Goal: Transaction & Acquisition: Purchase product/service

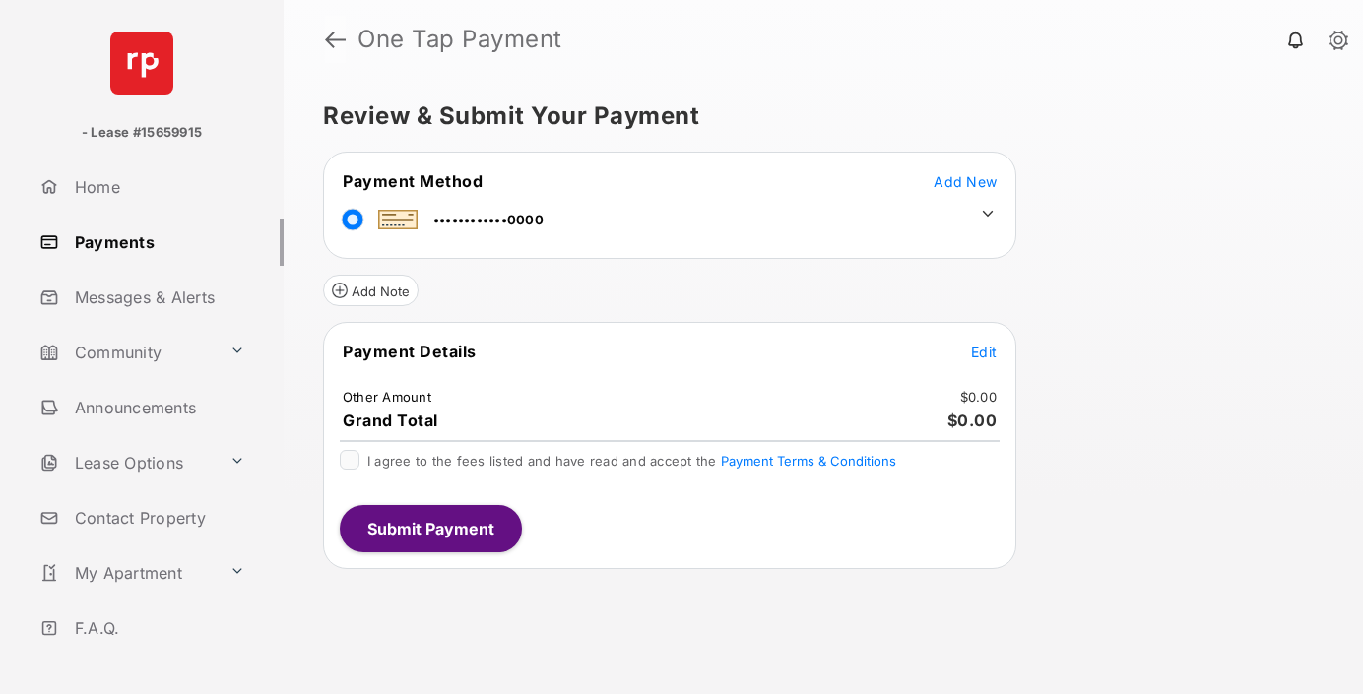
click at [337, 39] on link at bounding box center [335, 39] width 21 height 47
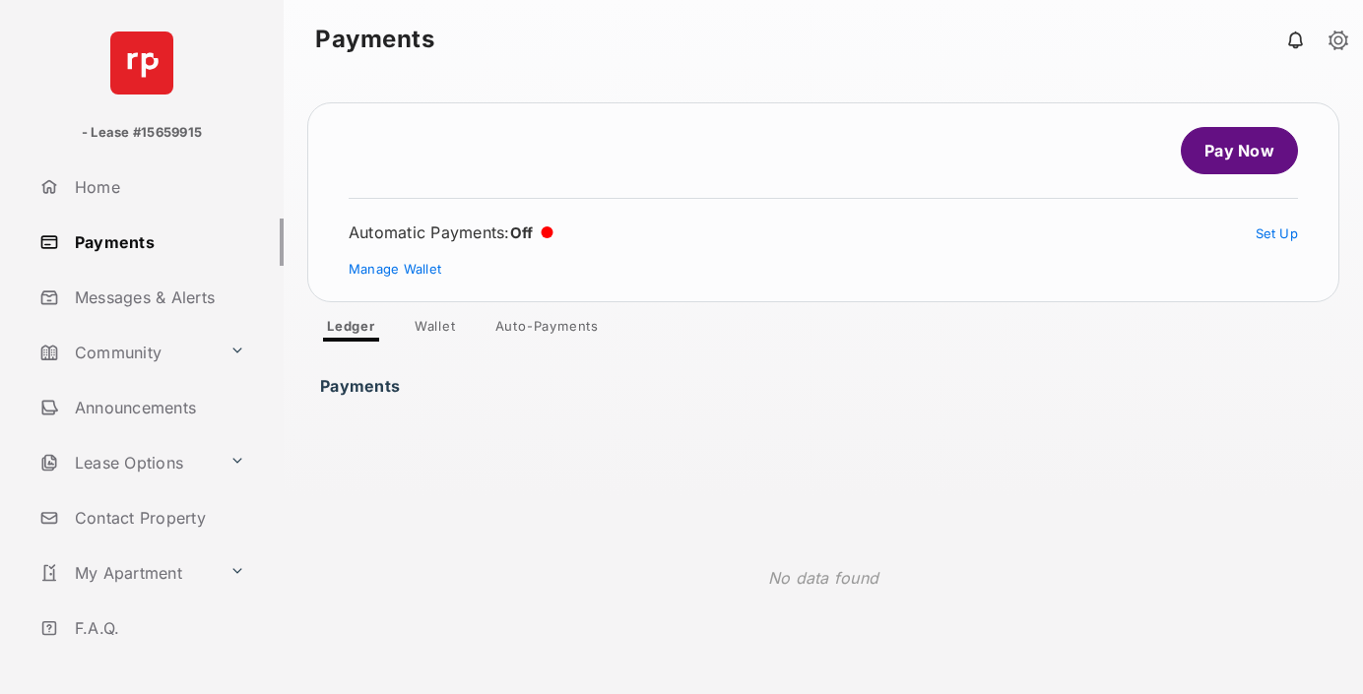
click at [453, 329] on link "Wallet" at bounding box center [435, 330] width 73 height 24
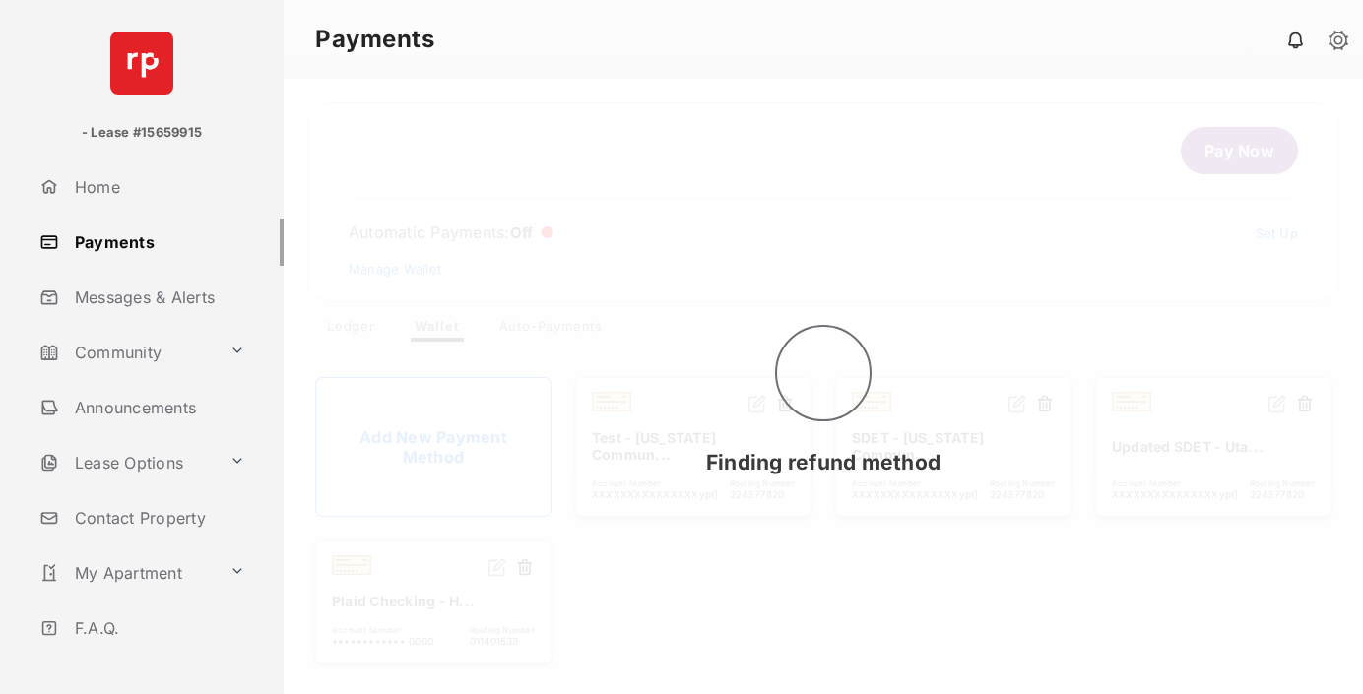
click at [476, 447] on div "Finding refund method" at bounding box center [823, 387] width 1079 height 616
click at [459, 435] on div "Finding refund method" at bounding box center [823, 387] width 1079 height 616
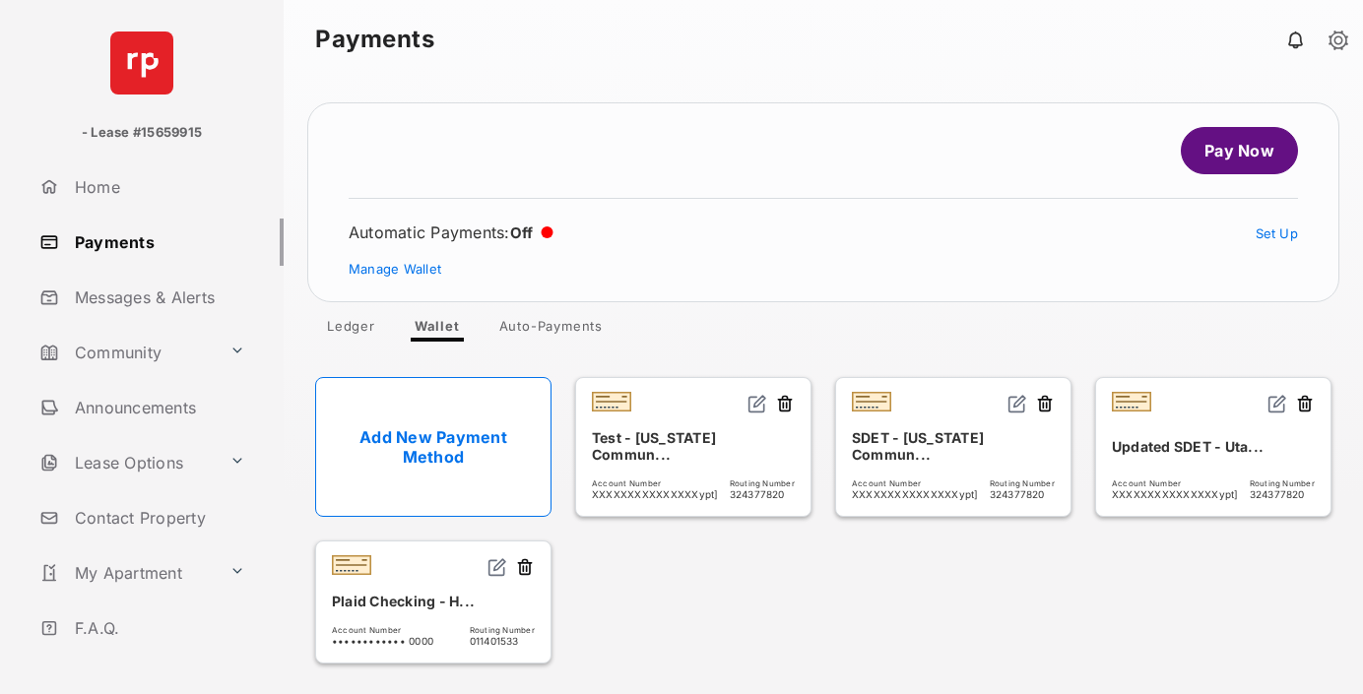
click at [446, 428] on link "Add New Payment Method" at bounding box center [433, 447] width 236 height 140
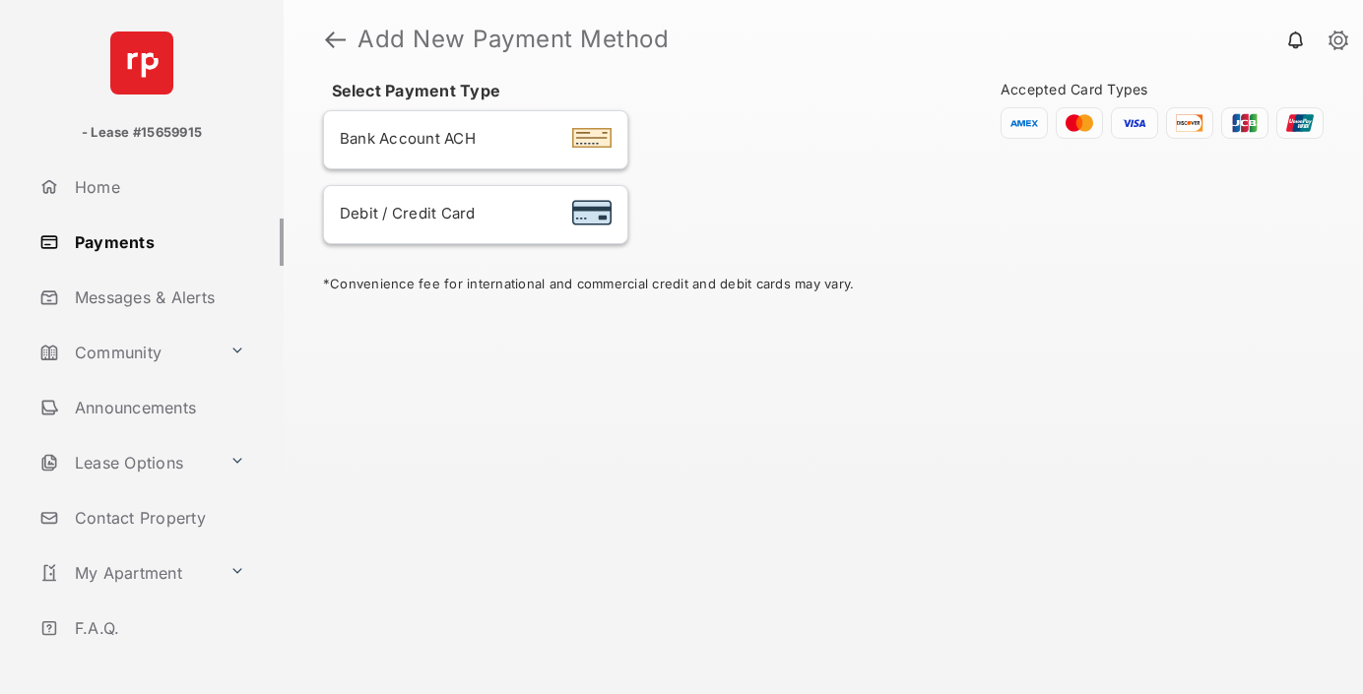
drag, startPoint x: 829, startPoint y: 331, endPoint x: 446, endPoint y: 135, distance: 430.4
click at [446, 135] on span "Bank Account ACH" at bounding box center [408, 138] width 136 height 19
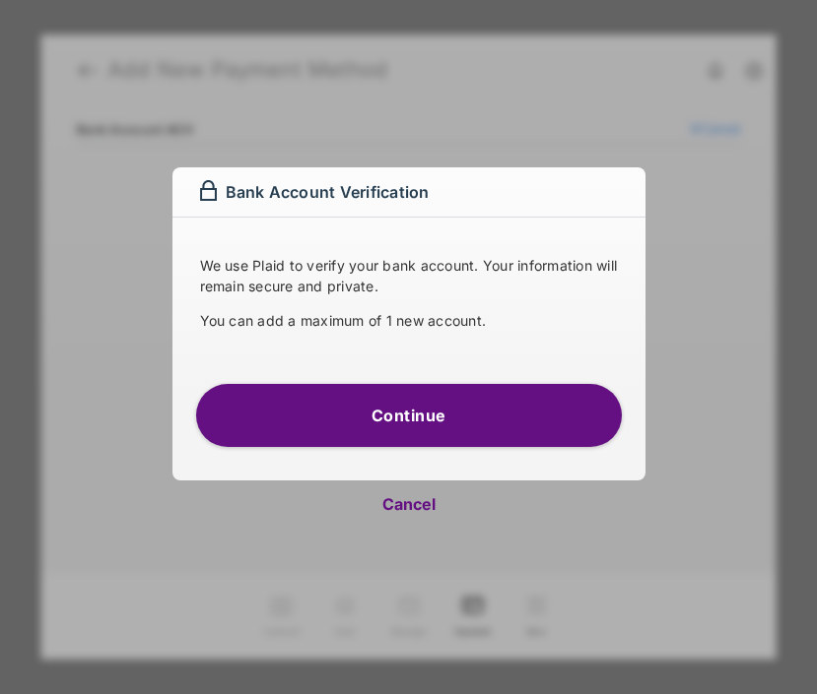
click at [416, 515] on button "Cancel" at bounding box center [408, 504] width 473 height 47
select select "**"
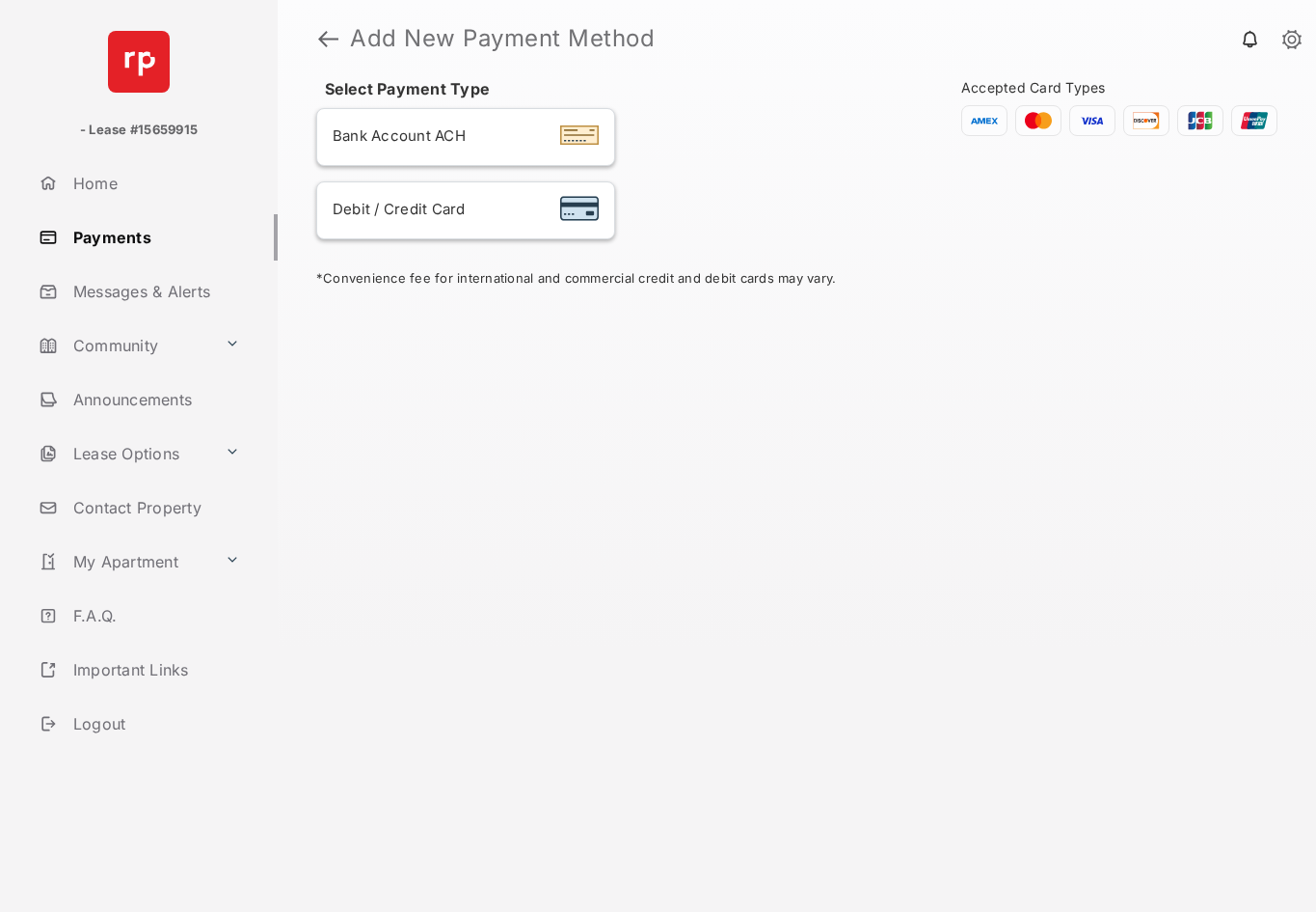
click at [341, 35] on h1 "Add New Payment Method" at bounding box center [812, 39] width 947 height 24
click at [327, 39] on link at bounding box center [328, 38] width 21 height 46
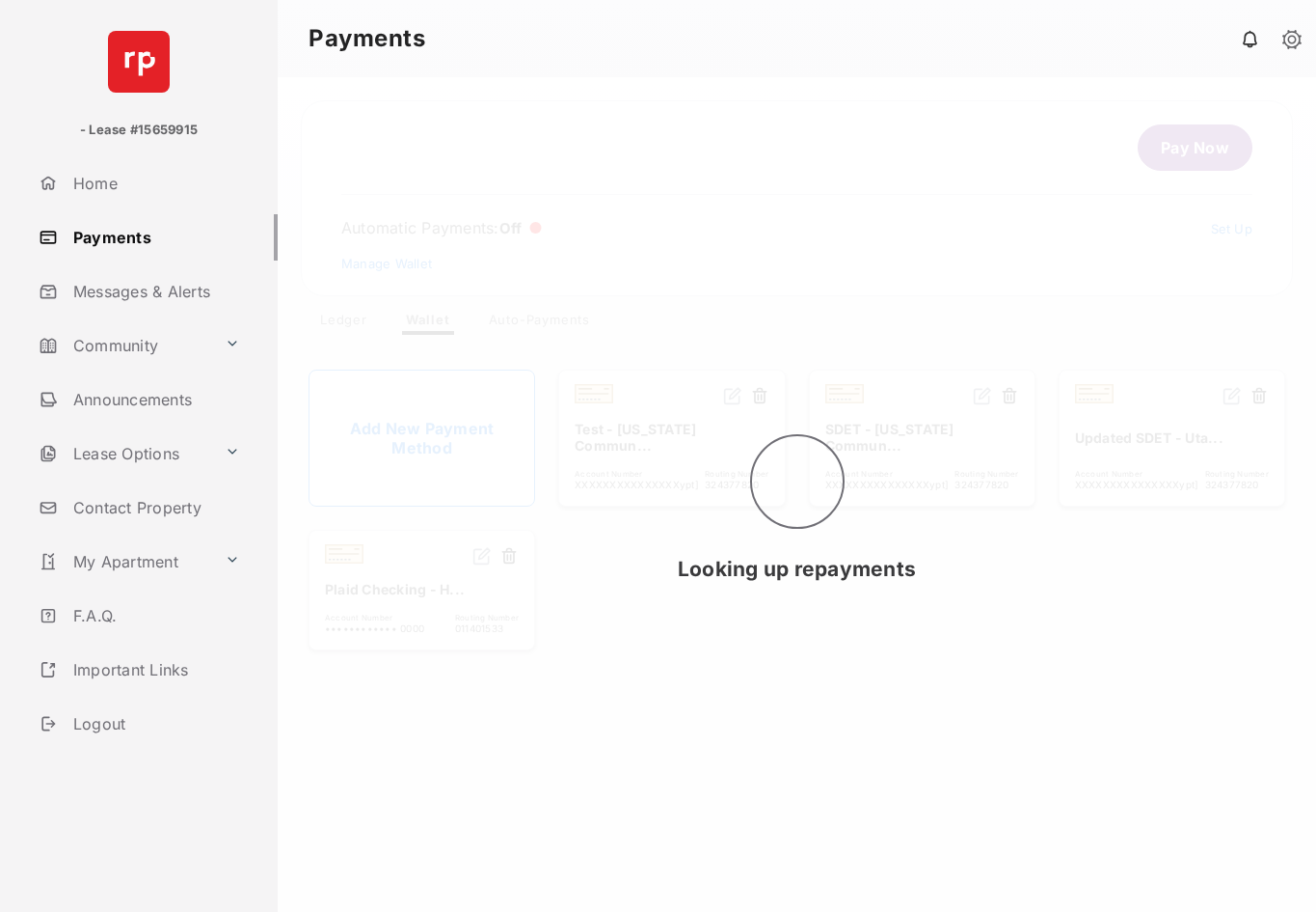
click at [107, 242] on link "Payments" at bounding box center [155, 237] width 247 height 46
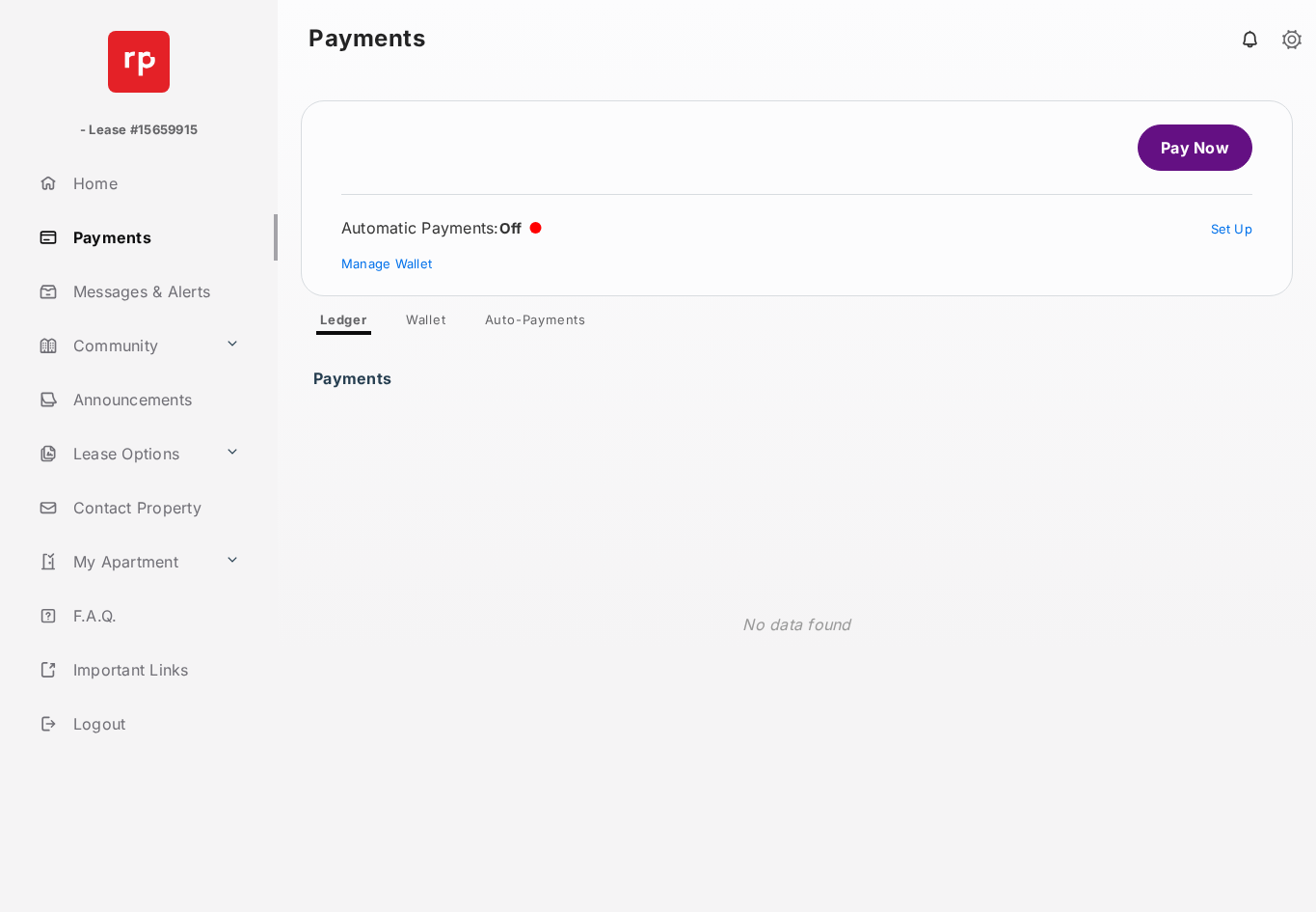
click at [529, 314] on link "Auto-Payments" at bounding box center [536, 323] width 132 height 24
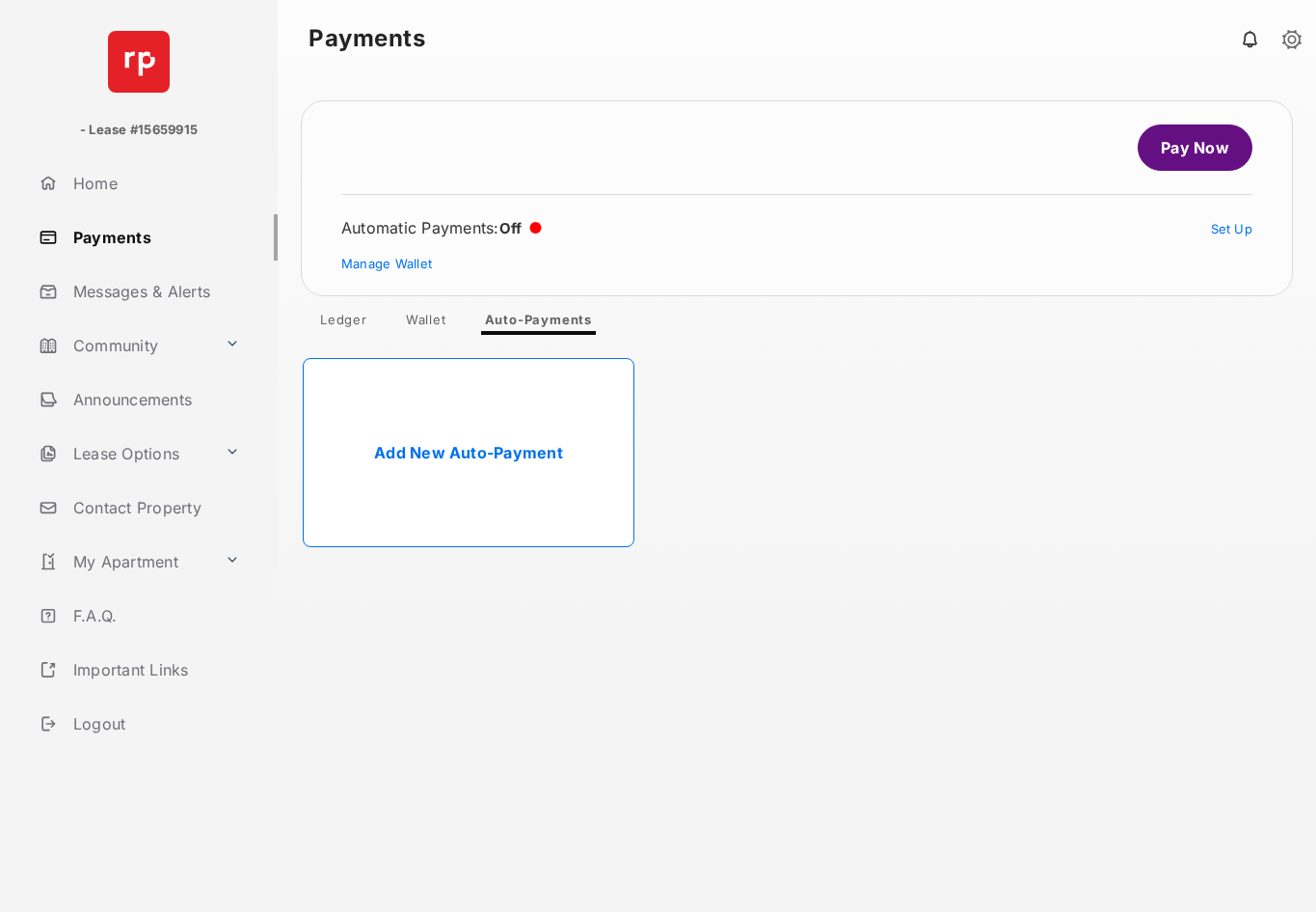
click at [401, 460] on link "Add New Auto-Payment" at bounding box center [468, 452] width 332 height 189
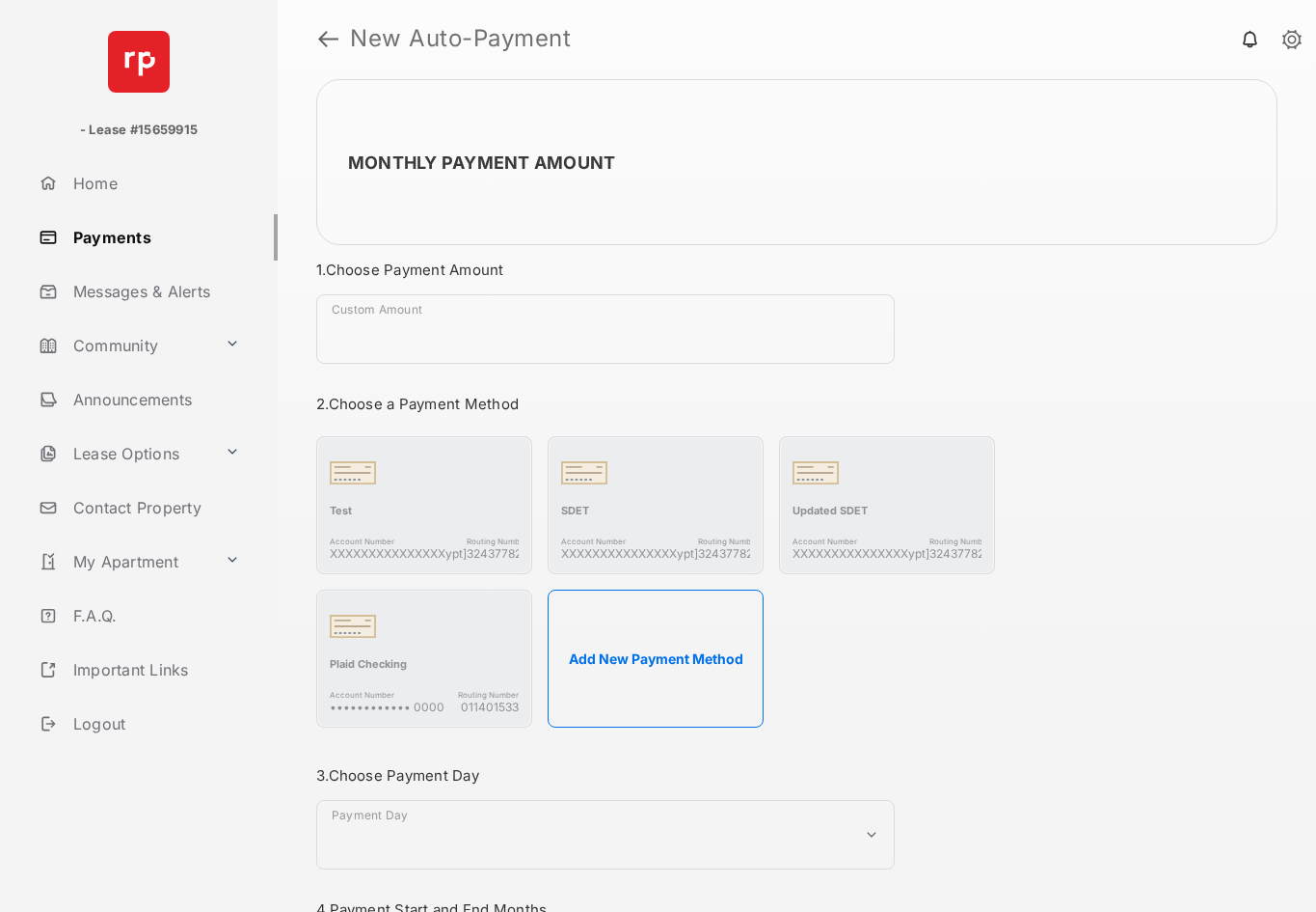
click at [132, 238] on link "Payments" at bounding box center [155, 237] width 247 height 46
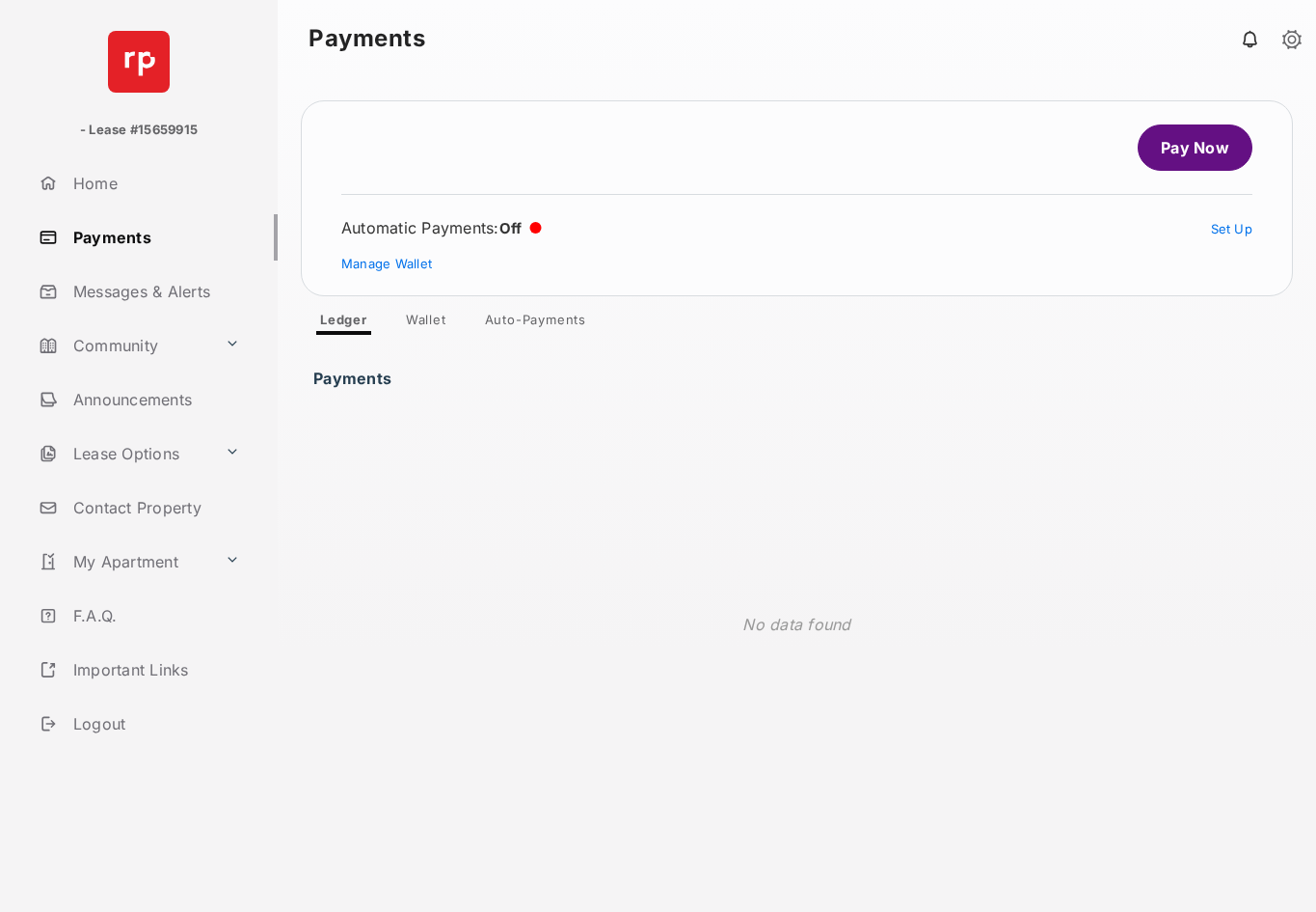
click at [517, 334] on link "Auto-Payments" at bounding box center [536, 323] width 132 height 24
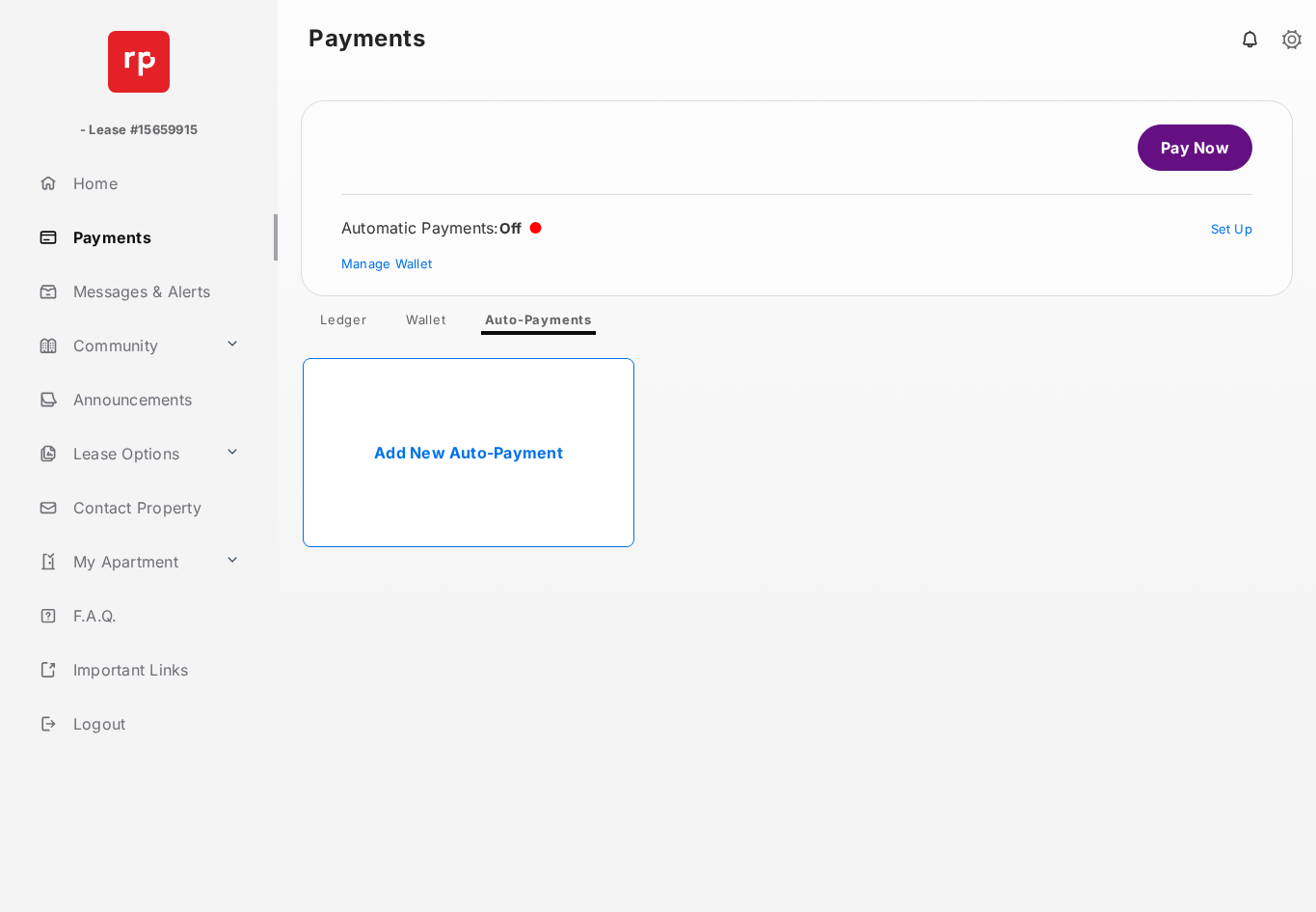
click at [482, 397] on link "Add New Auto-Payment" at bounding box center [468, 452] width 332 height 189
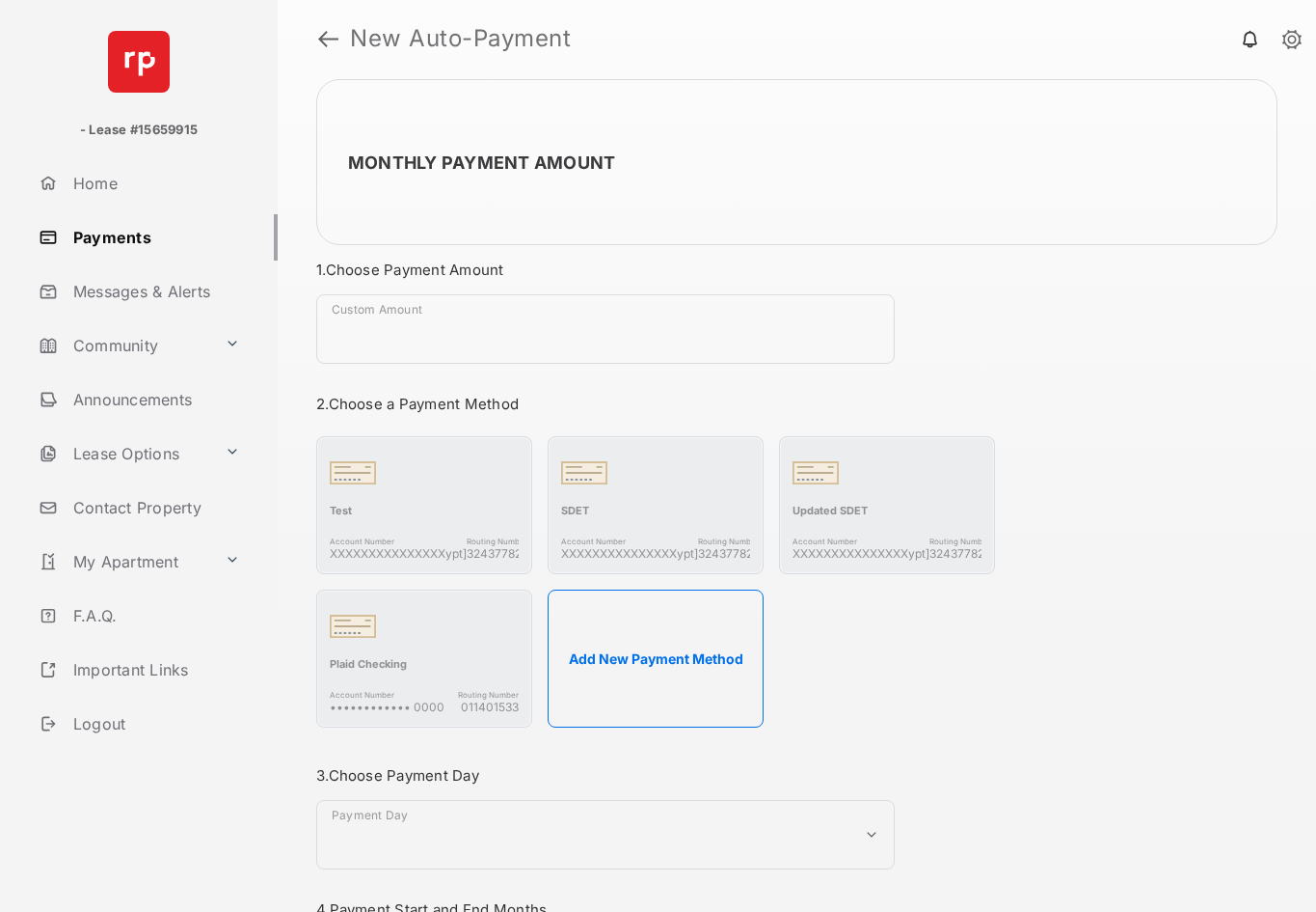
click at [615, 652] on button "Add New Payment Method" at bounding box center [655, 658] width 216 height 138
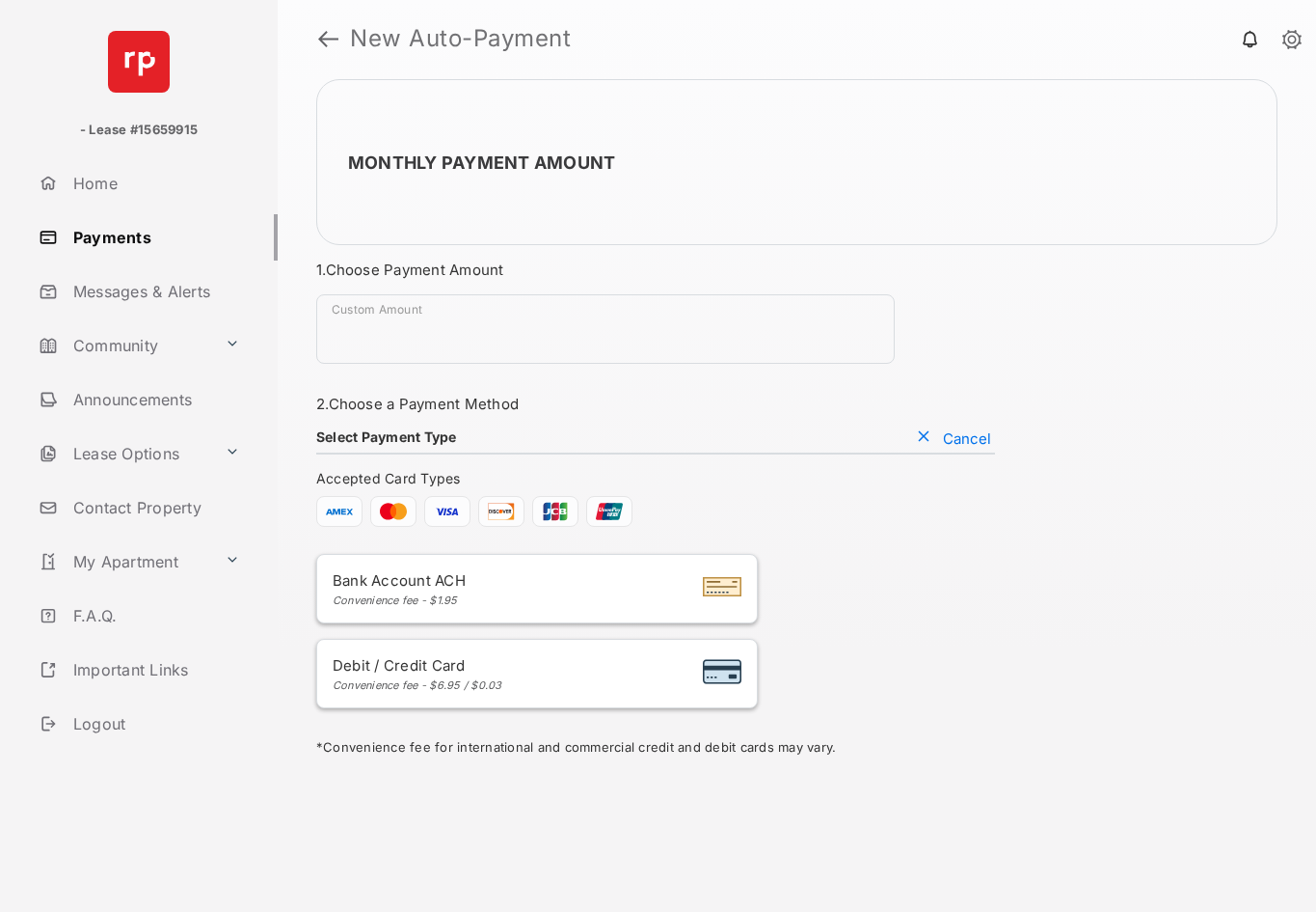
click at [525, 591] on div "Bank Account ACH Convenience fee - $1.95" at bounding box center [538, 588] width 409 height 36
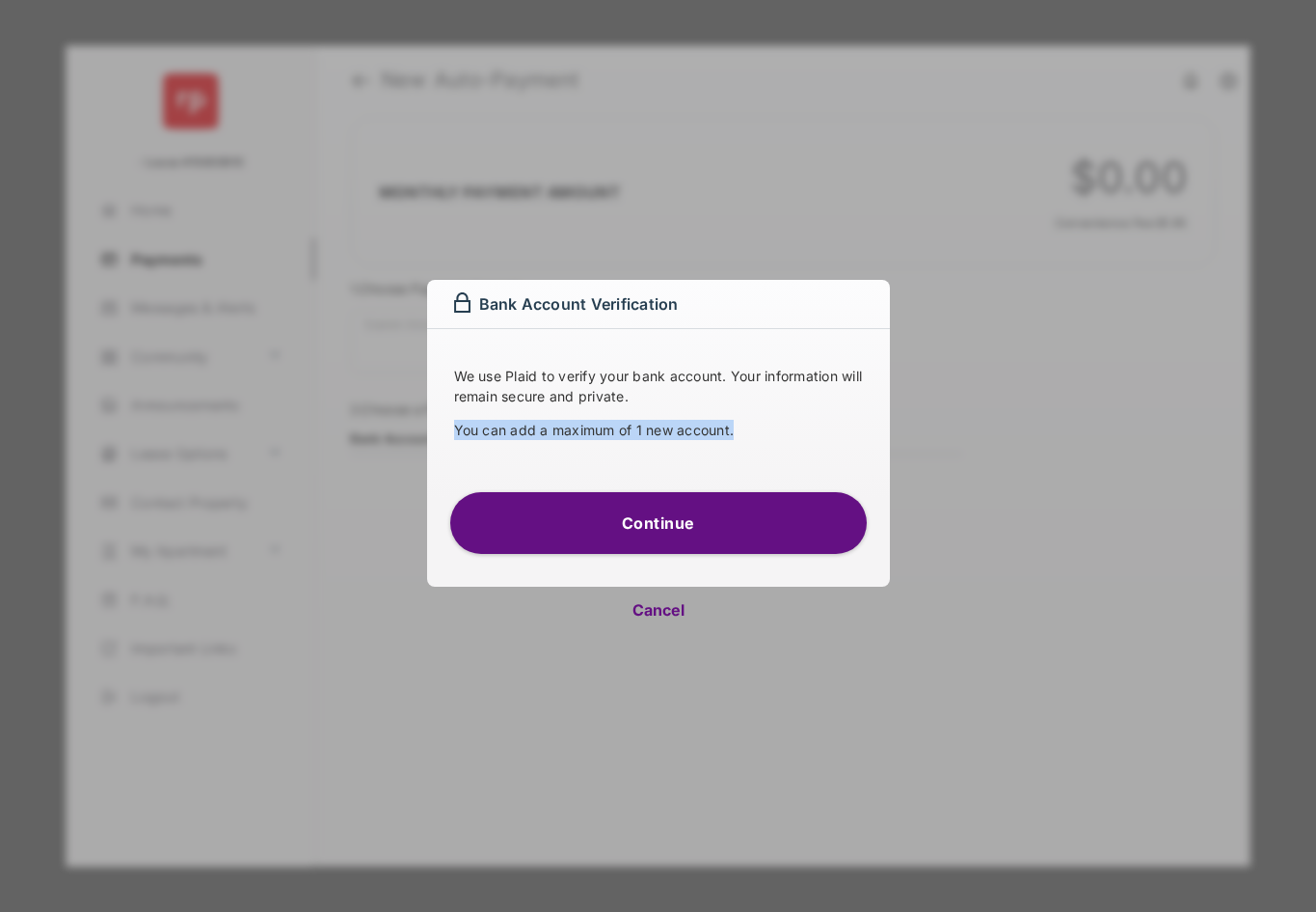
drag, startPoint x: 454, startPoint y: 434, endPoint x: 752, endPoint y: 432, distance: 298.0
click at [752, 432] on p "You can add a maximum of 1 new account." at bounding box center [659, 429] width 409 height 21
click at [661, 608] on button "Cancel" at bounding box center [658, 609] width 463 height 46
select select "**"
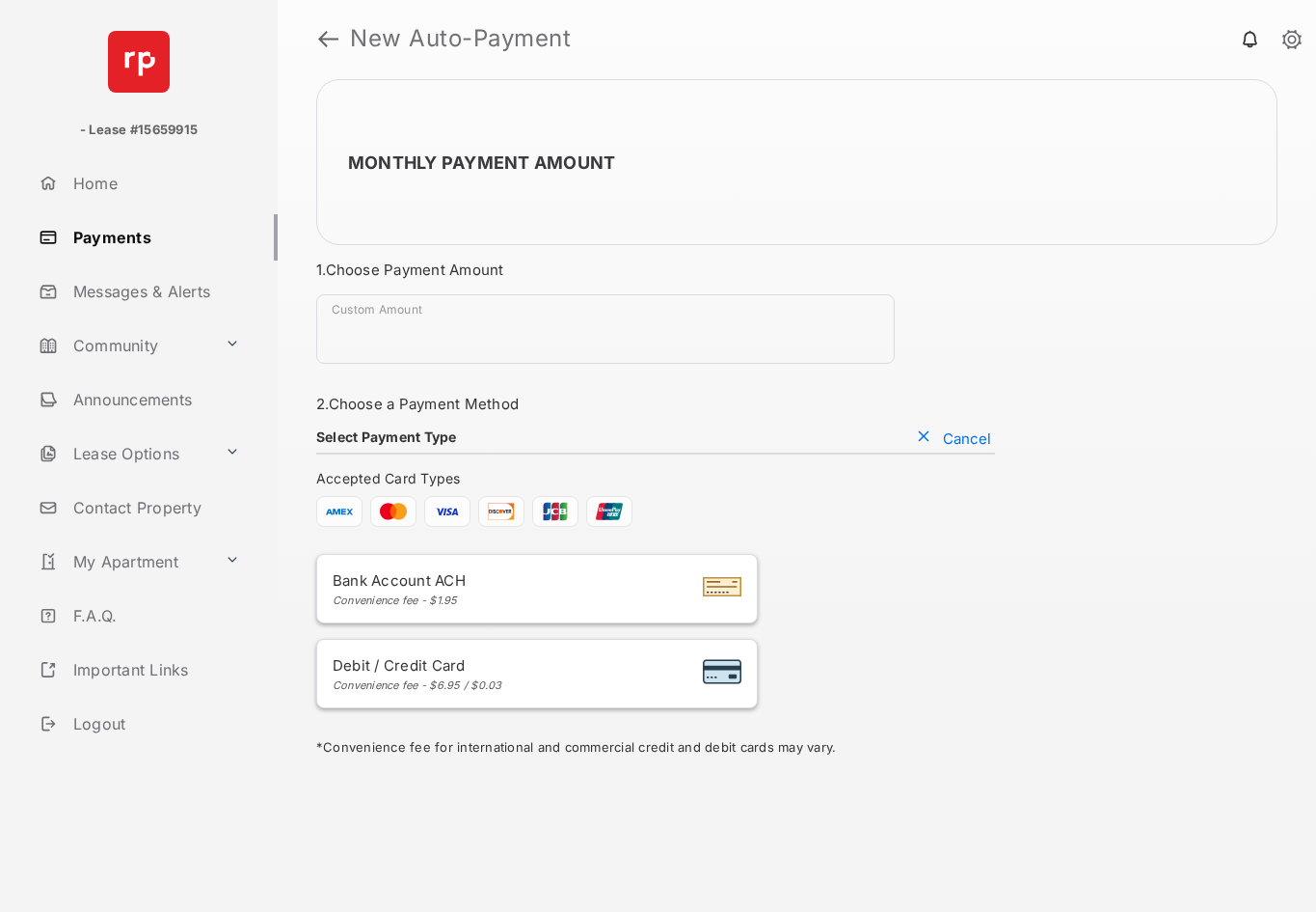
click at [136, 255] on link "Payments" at bounding box center [155, 237] width 247 height 46
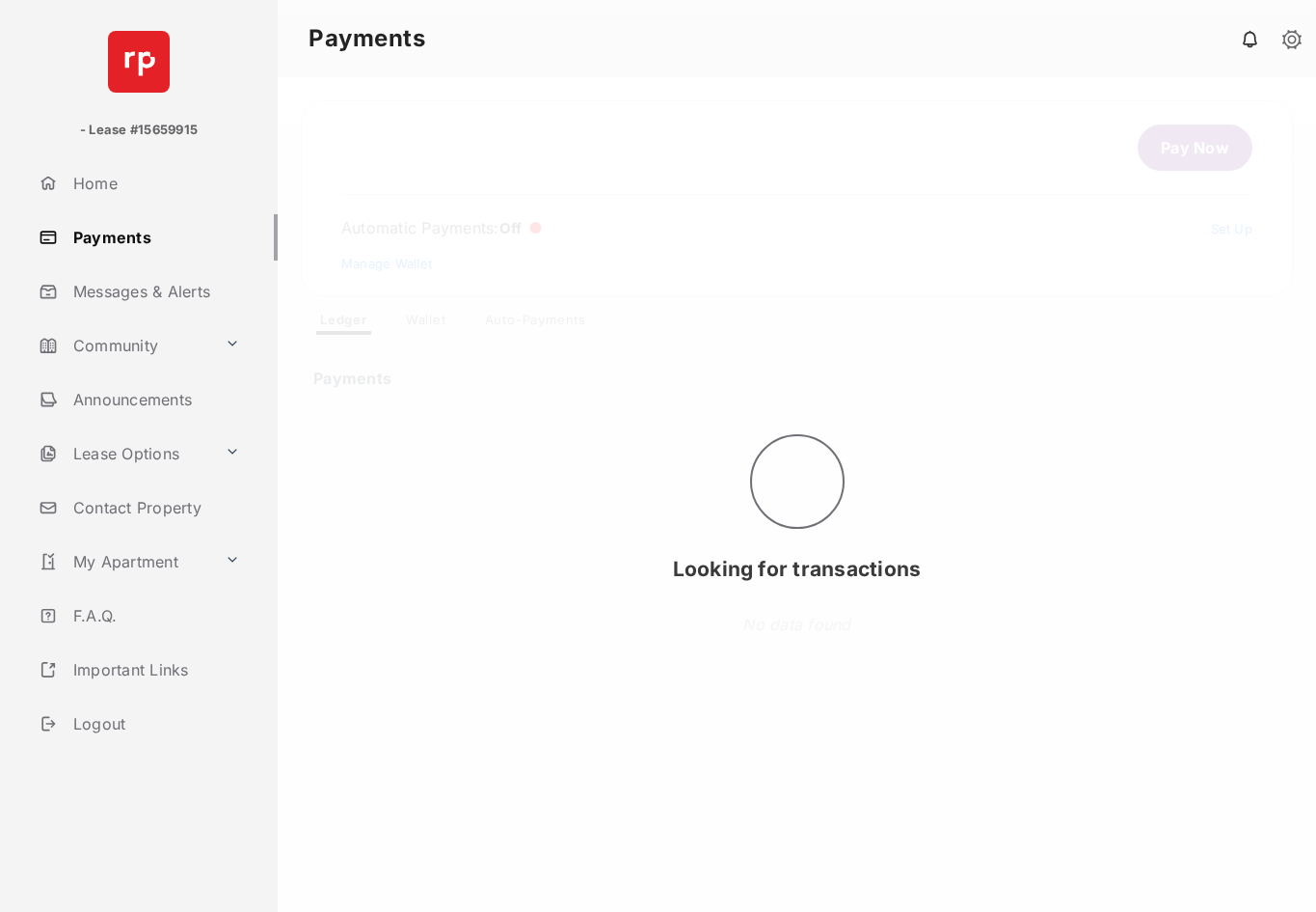
click at [1239, 135] on div "Looking for transactions" at bounding box center [797, 495] width 1039 height 835
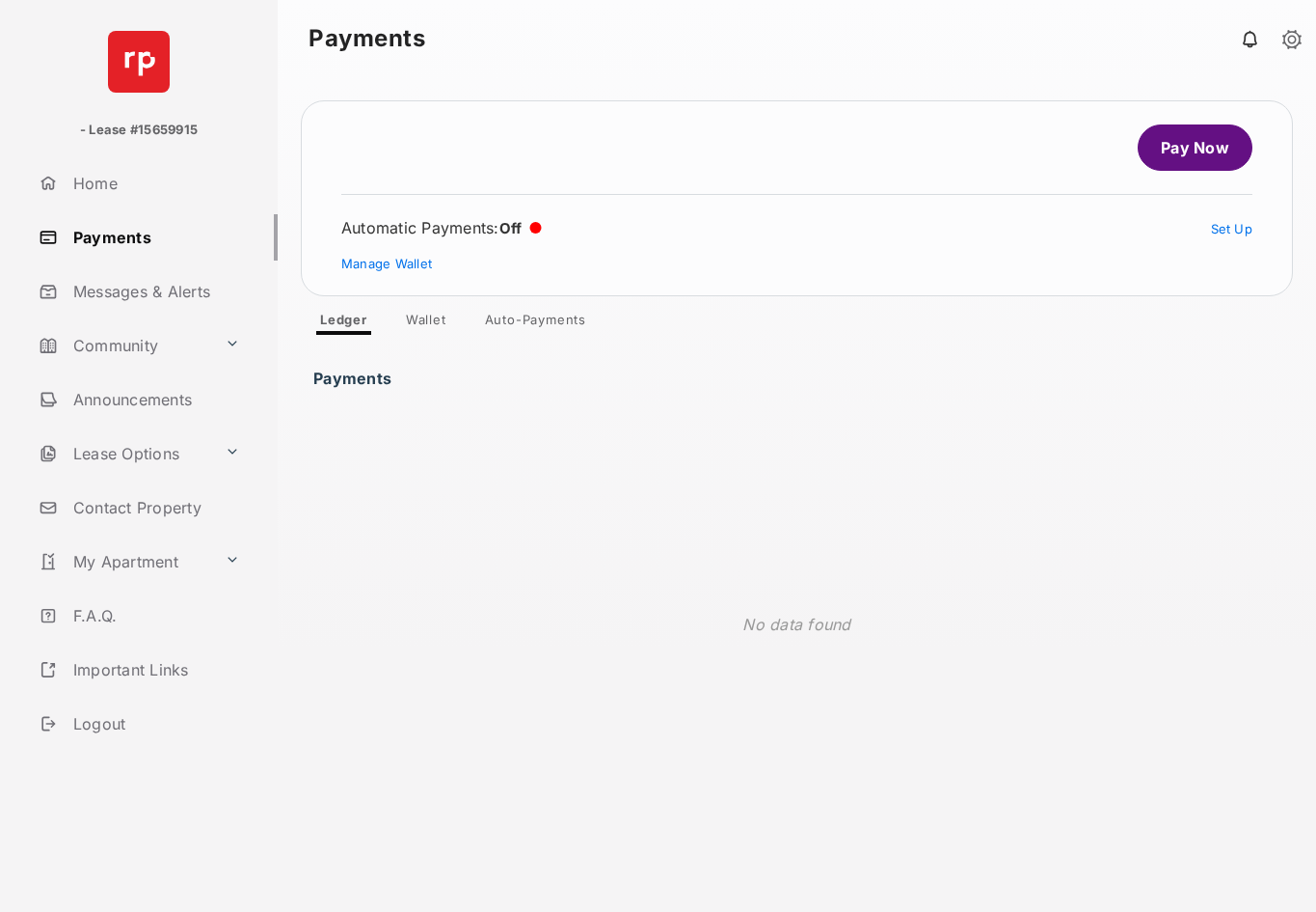
click at [1222, 142] on link "Pay Now" at bounding box center [1195, 147] width 115 height 46
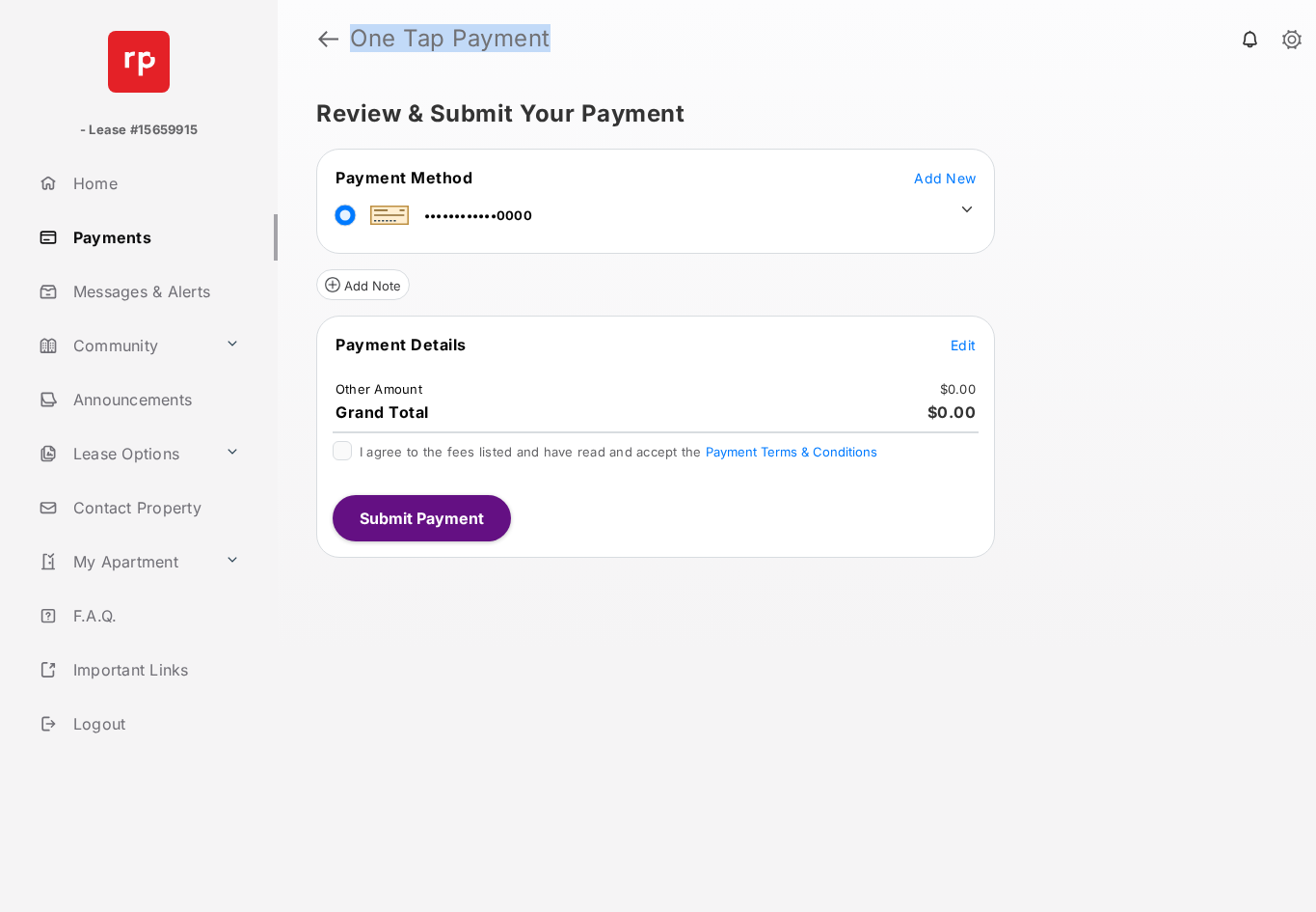
drag, startPoint x: 557, startPoint y: 36, endPoint x: 340, endPoint y: 34, distance: 217.0
click at [340, 34] on h1 "One Tap Payment" at bounding box center [812, 39] width 947 height 24
click at [644, 43] on h1 "One Tap Payment" at bounding box center [812, 39] width 947 height 24
drag, startPoint x: 644, startPoint y: 43, endPoint x: 408, endPoint y: 40, distance: 236.0
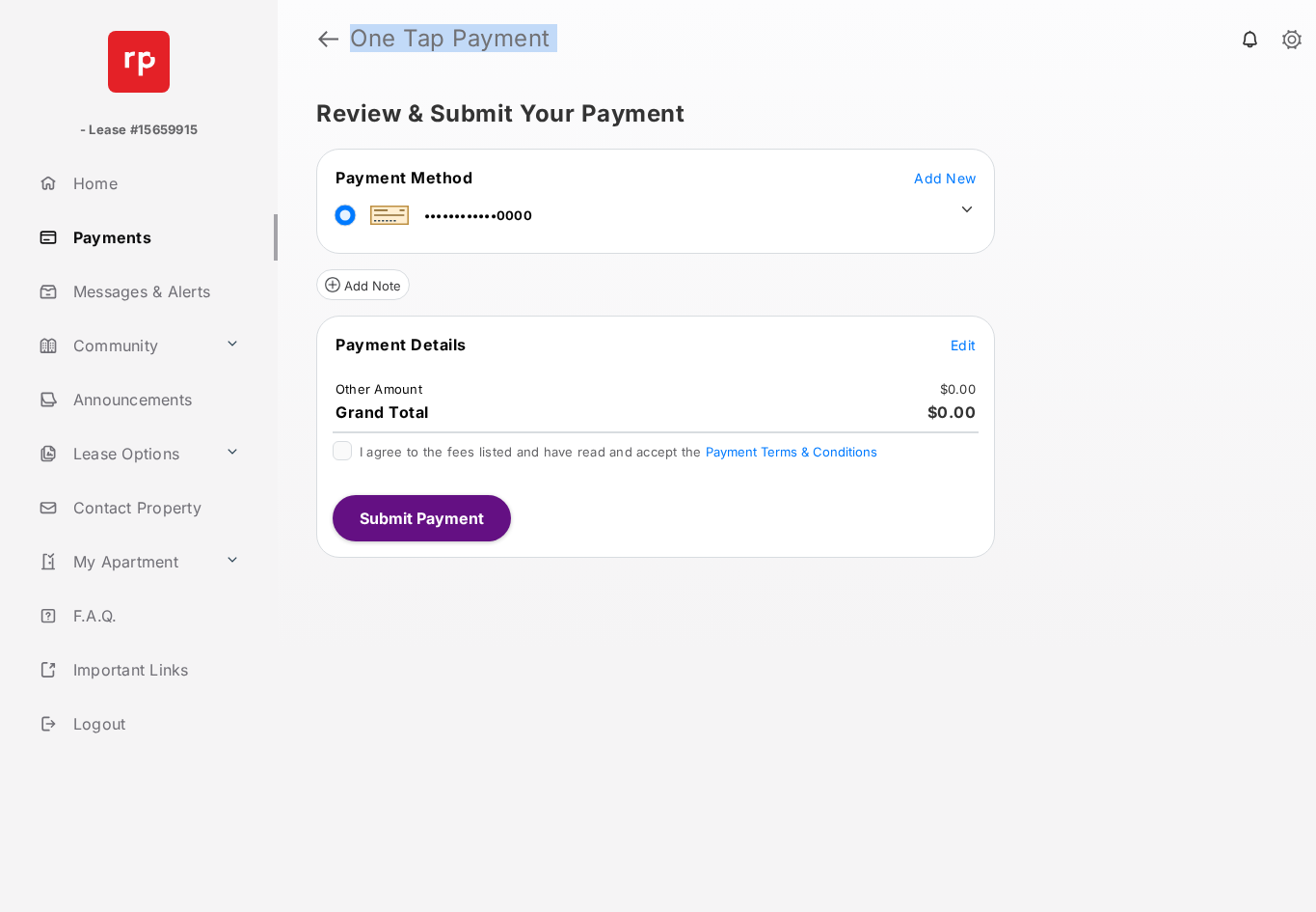
click at [408, 40] on h1 "One Tap Payment" at bounding box center [812, 39] width 947 height 24
click at [404, 39] on strong "One Tap Payment" at bounding box center [450, 39] width 201 height 24
click at [575, 43] on h1 "One Tap Payment" at bounding box center [812, 39] width 947 height 24
drag, startPoint x: 575, startPoint y: 43, endPoint x: 359, endPoint y: 36, distance: 216.1
click at [359, 36] on h1 "One Tap Payment" at bounding box center [812, 39] width 947 height 24
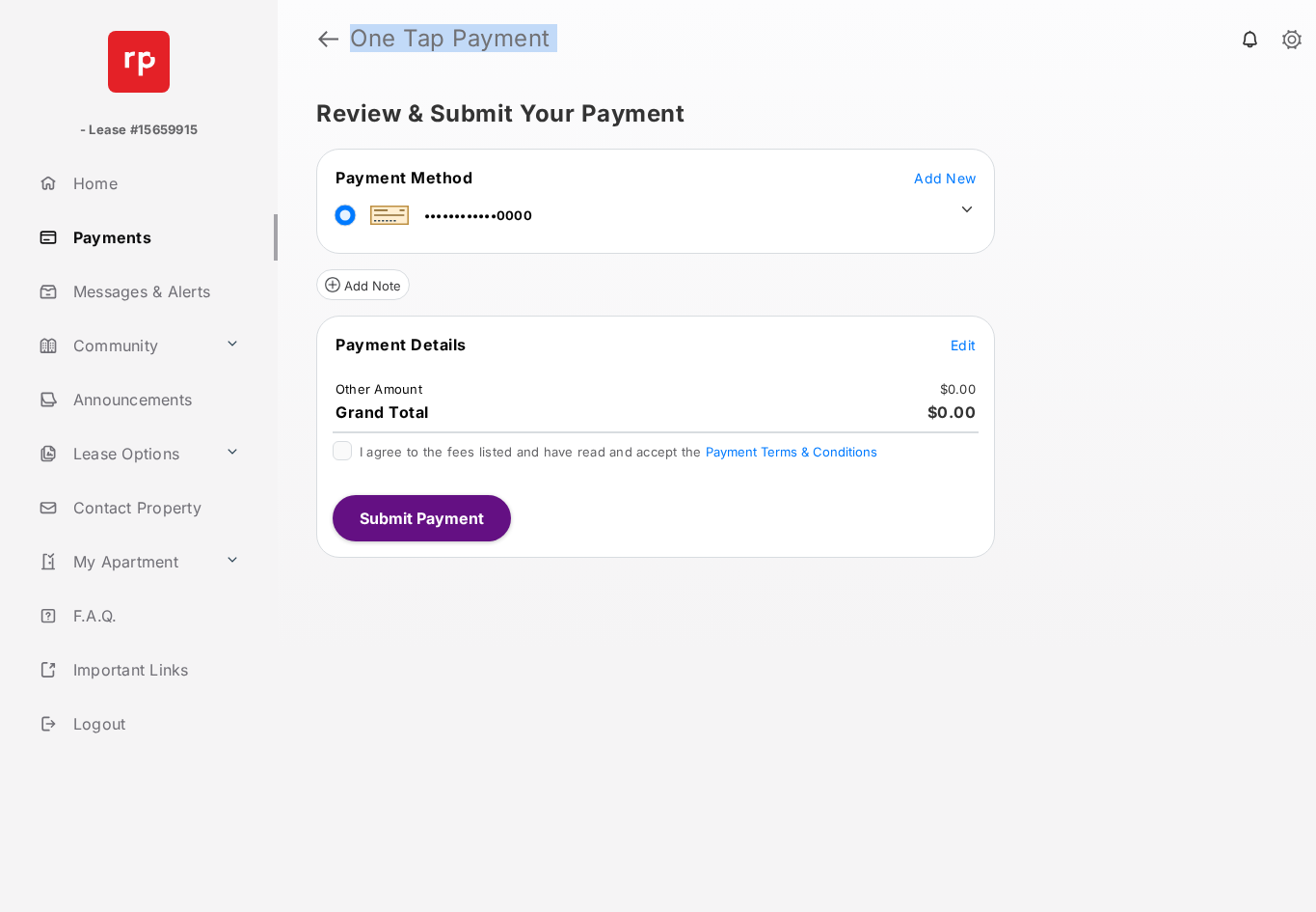
click at [546, 38] on strong "One Tap Payment" at bounding box center [450, 39] width 201 height 24
drag, startPoint x: 546, startPoint y: 38, endPoint x: 372, endPoint y: 40, distance: 174.0
click at [378, 40] on strong "One Tap Payment" at bounding box center [450, 39] width 201 height 24
click at [372, 40] on strong "One Tap Payment" at bounding box center [450, 39] width 201 height 24
drag, startPoint x: 372, startPoint y: 40, endPoint x: 578, endPoint y: 45, distance: 206.1
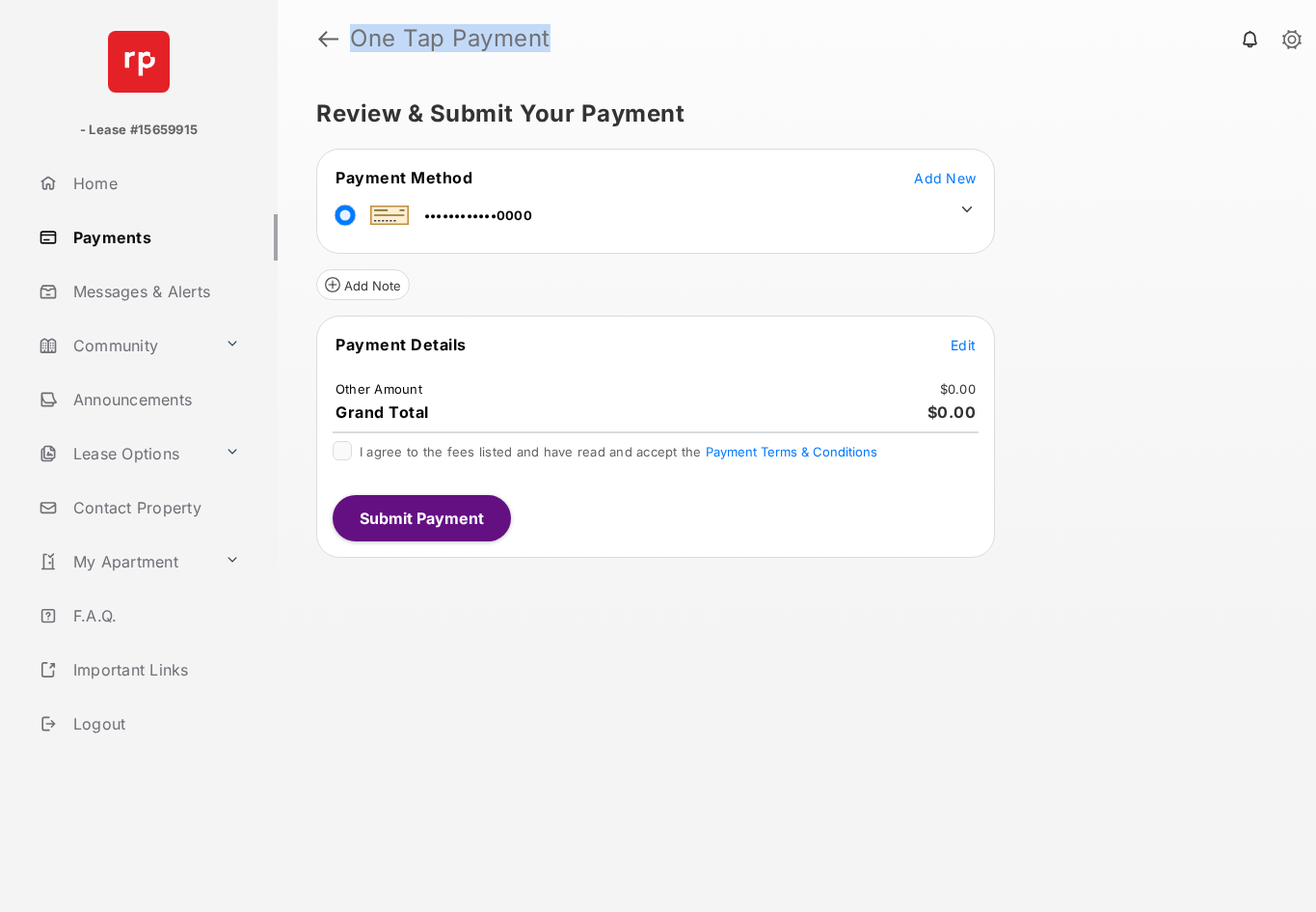
click at [575, 45] on h1 "One Tap Payment" at bounding box center [812, 39] width 947 height 24
click at [579, 45] on h1 "One Tap Payment" at bounding box center [812, 39] width 947 height 24
drag, startPoint x: 579, startPoint y: 45, endPoint x: 418, endPoint y: 41, distance: 161.0
click at [419, 41] on h1 "One Tap Payment" at bounding box center [812, 39] width 947 height 24
click at [413, 40] on strong "One Tap Payment" at bounding box center [450, 39] width 201 height 24
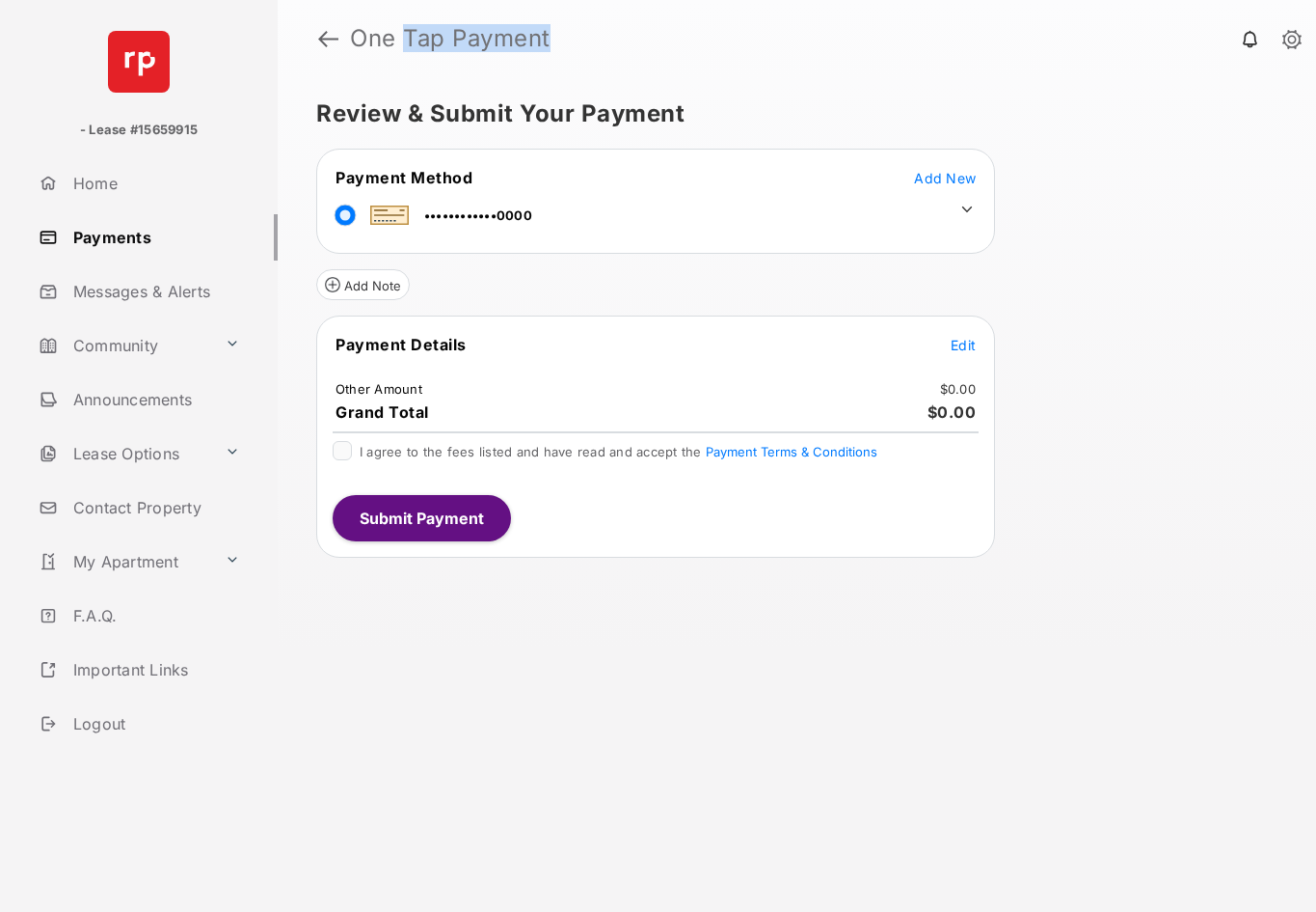
drag, startPoint x: 413, startPoint y: 40, endPoint x: 571, endPoint y: 42, distance: 158.0
click at [540, 42] on strong "One Tap Payment" at bounding box center [450, 39] width 201 height 24
click at [571, 42] on h1 "One Tap Payment" at bounding box center [812, 39] width 947 height 24
drag, startPoint x: 571, startPoint y: 42, endPoint x: 395, endPoint y: 40, distance: 176.0
click at [395, 40] on h1 "One Tap Payment" at bounding box center [812, 39] width 947 height 24
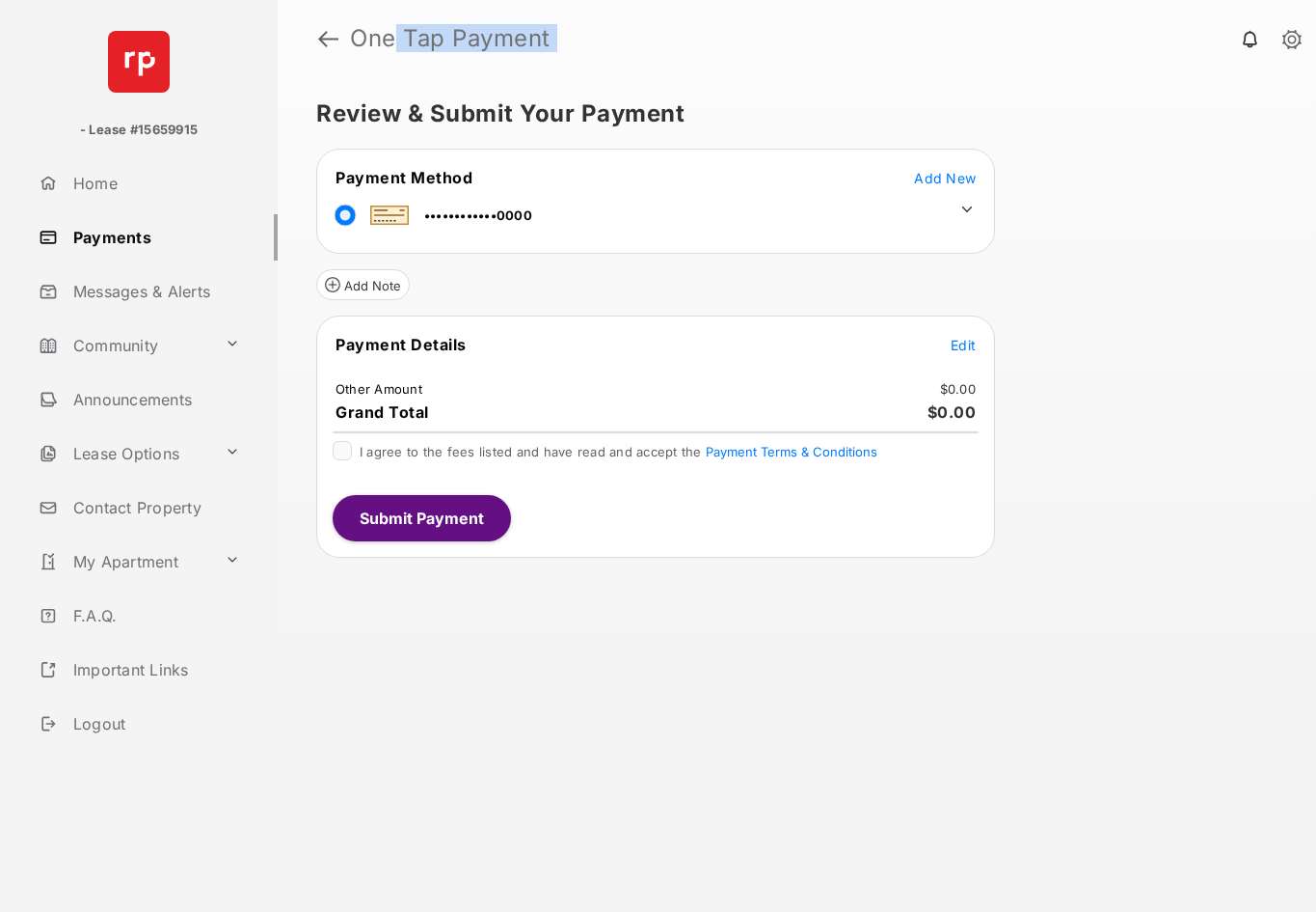
click at [395, 40] on strong "One Tap Payment" at bounding box center [450, 39] width 201 height 24
drag, startPoint x: 395, startPoint y: 40, endPoint x: 576, endPoint y: 43, distance: 181.0
click at [570, 43] on h1 "One Tap Payment" at bounding box center [812, 39] width 947 height 24
click at [583, 42] on h1 "One Tap Payment" at bounding box center [812, 39] width 947 height 24
drag, startPoint x: 583, startPoint y: 42, endPoint x: 453, endPoint y: 39, distance: 130.0
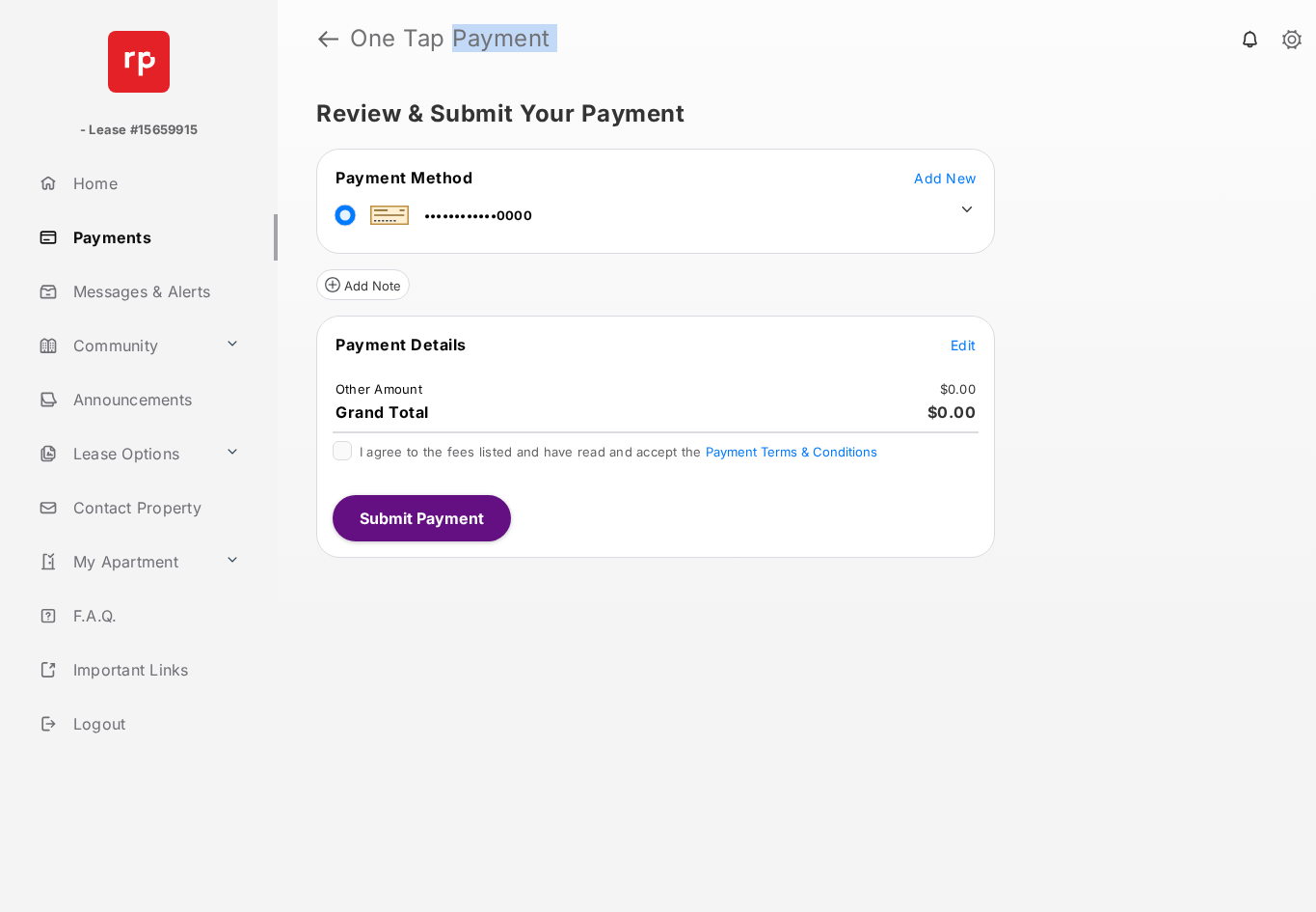
click at [453, 39] on h1 "One Tap Payment" at bounding box center [812, 39] width 947 height 24
click at [950, 175] on span "Add New" at bounding box center [945, 177] width 62 height 17
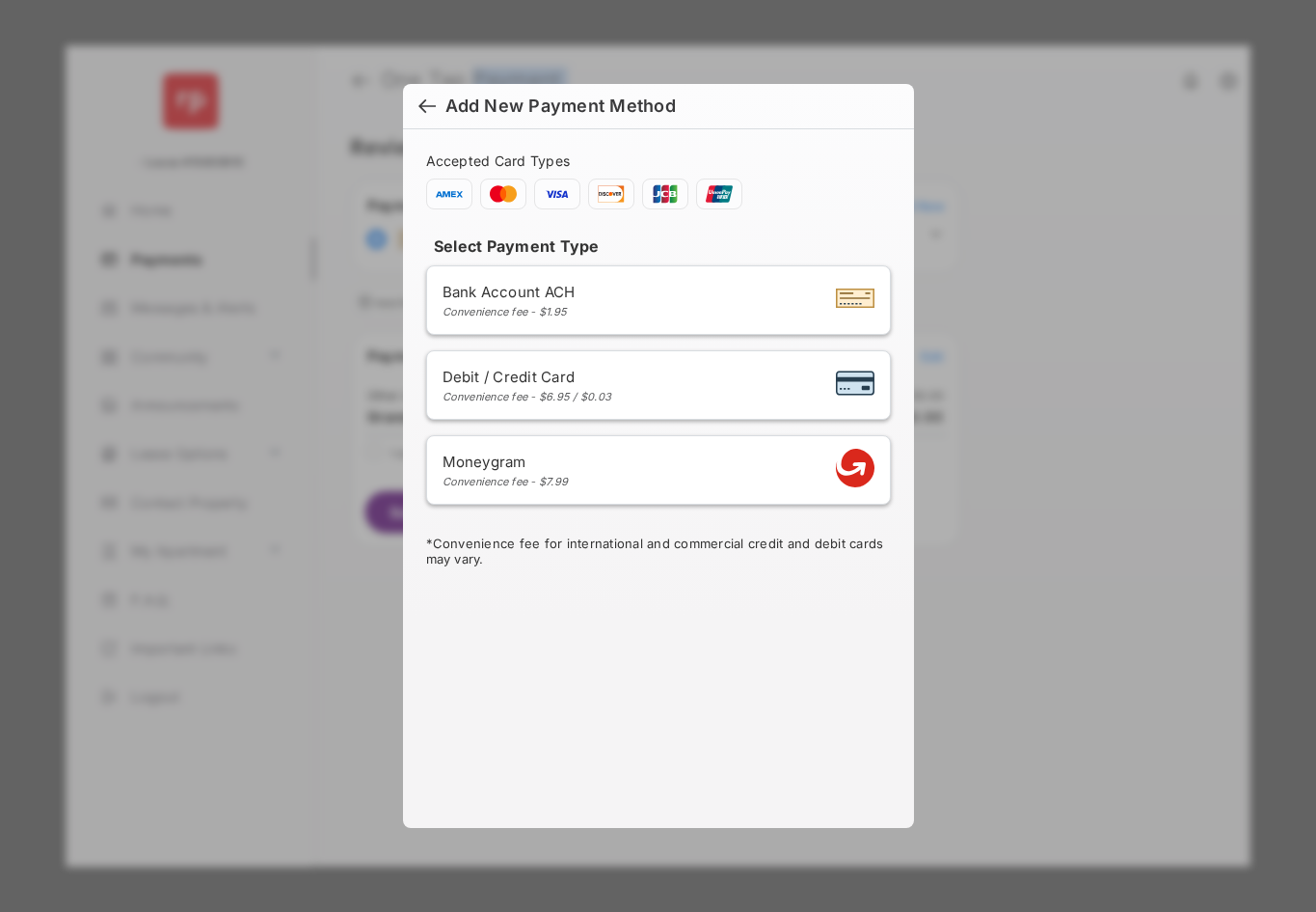
click at [576, 288] on span "Bank Account ACH" at bounding box center [509, 292] width 133 height 19
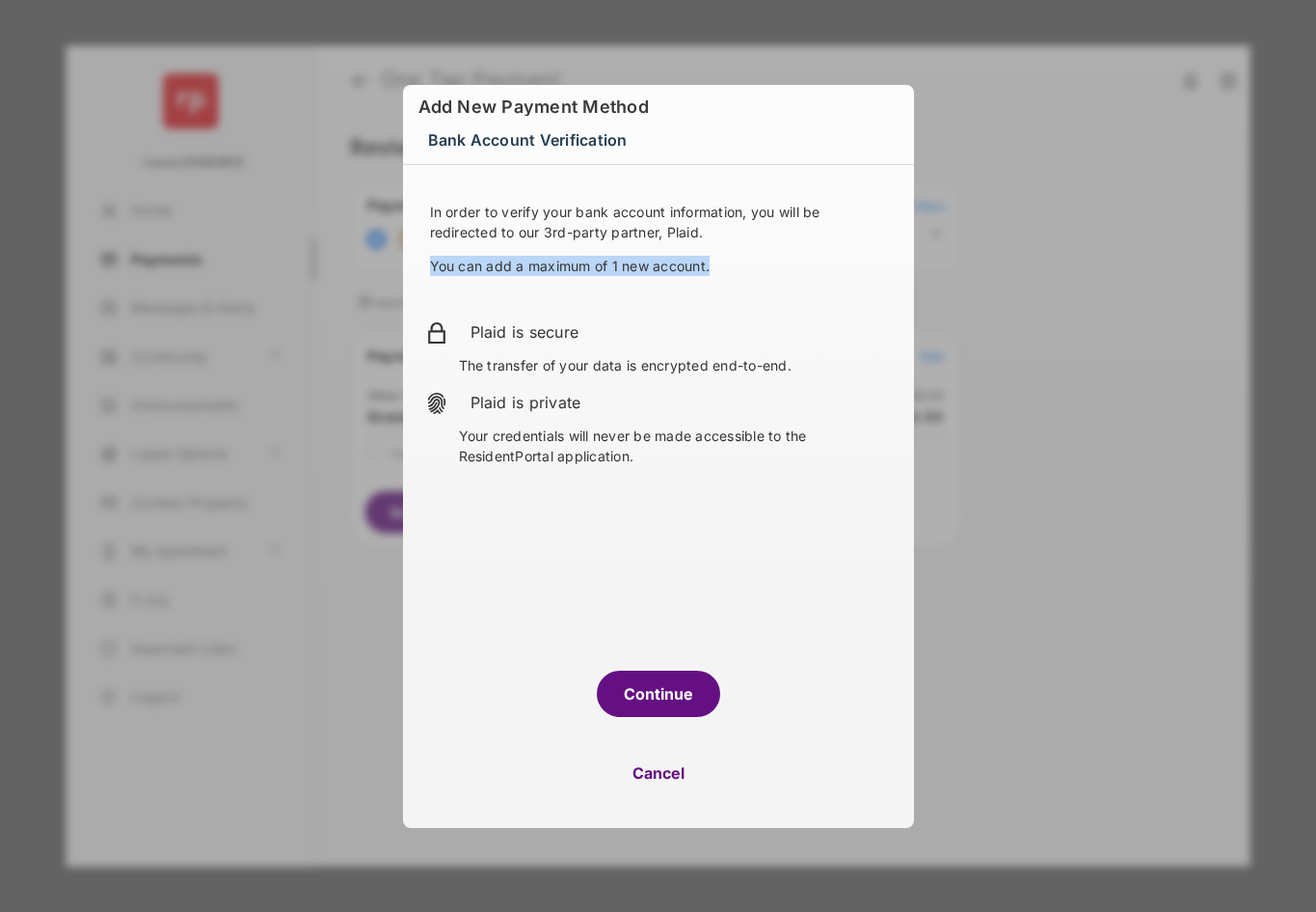
drag, startPoint x: 429, startPoint y: 265, endPoint x: 734, endPoint y: 261, distance: 305.0
click at [734, 261] on p "You can add a maximum of 1 new account." at bounding box center [658, 265] width 457 height 21
click at [732, 264] on p "You can add a maximum of 1 new account." at bounding box center [658, 265] width 457 height 21
drag, startPoint x: 732, startPoint y: 264, endPoint x: 427, endPoint y: 268, distance: 305.0
click at [427, 268] on div "In order to verify your bank account information, you will be redirected to our…" at bounding box center [658, 253] width 465 height 103
